Goal: Transaction & Acquisition: Purchase product/service

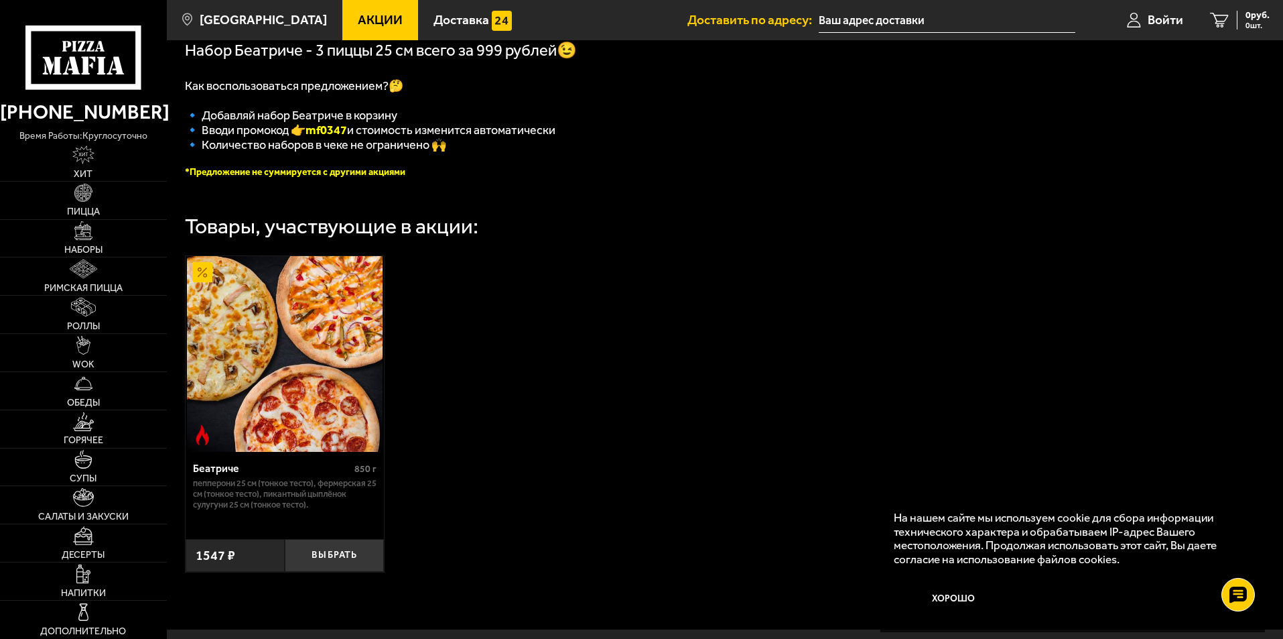
scroll to position [115, 0]
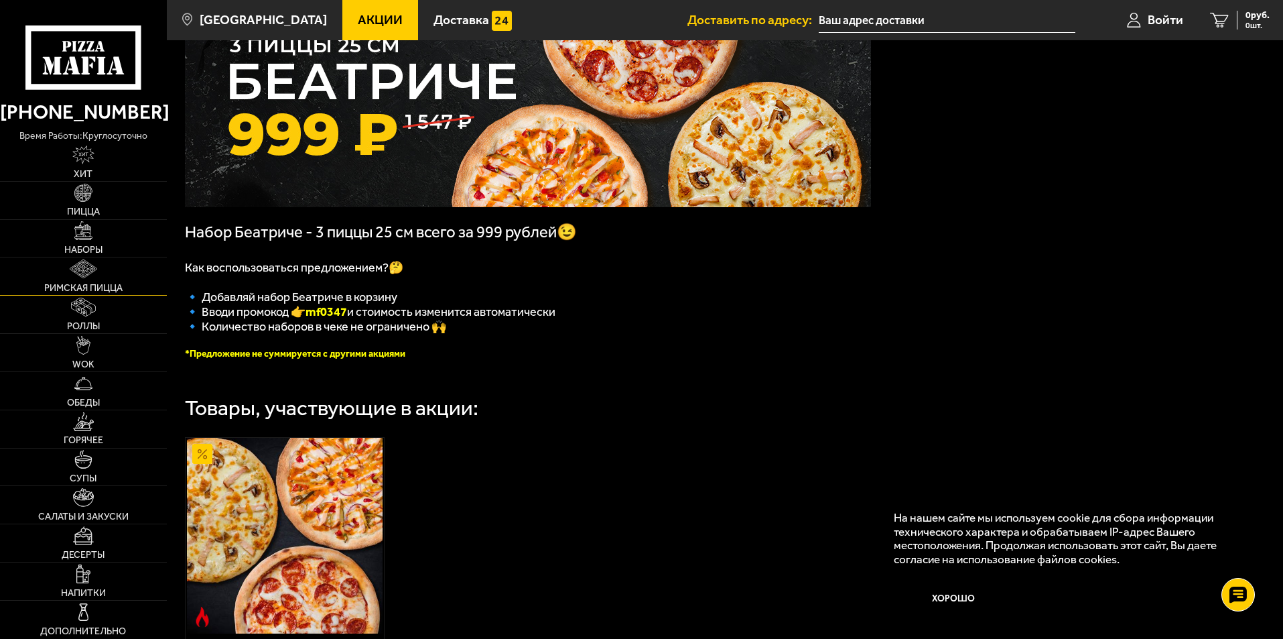
click at [92, 259] on img at bounding box center [83, 268] width 27 height 19
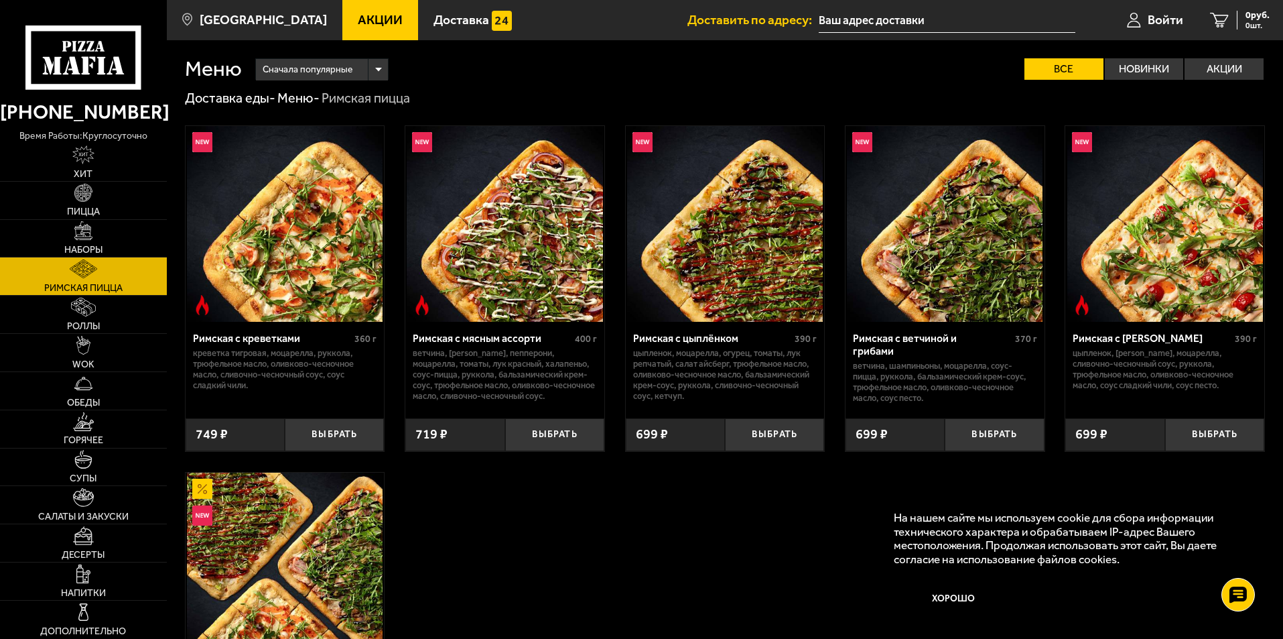
scroll to position [1, 0]
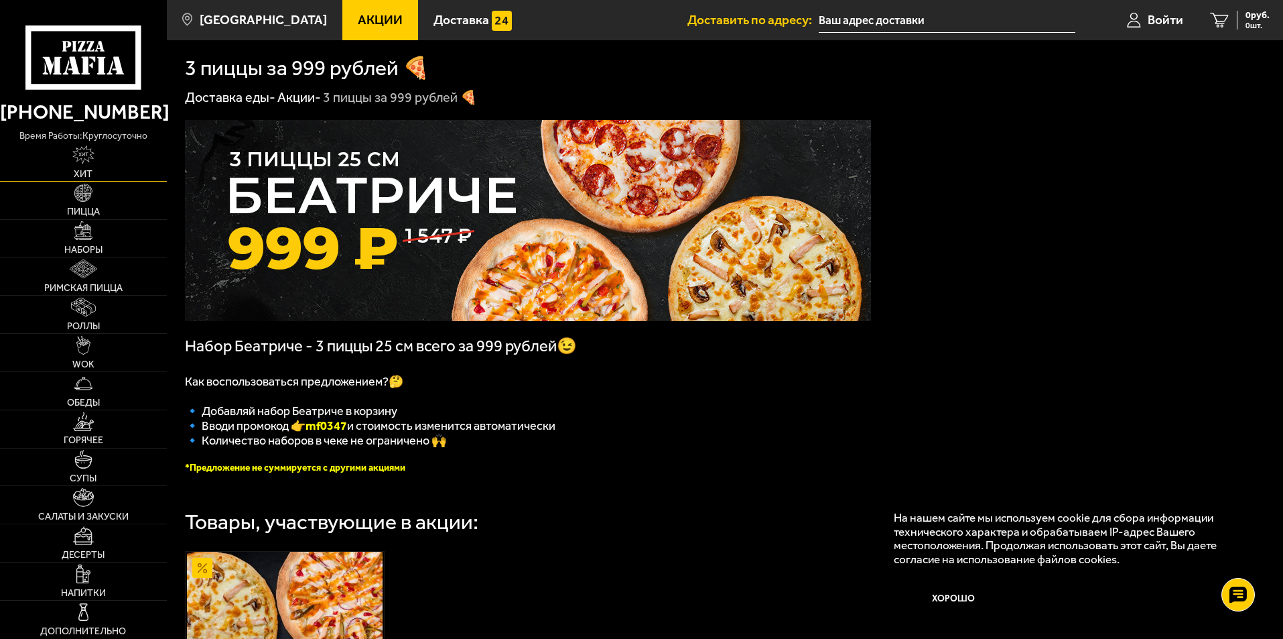
click at [82, 165] on link "Хит" at bounding box center [83, 162] width 167 height 38
